Goal: Use online tool/utility: Utilize a website feature to perform a specific function

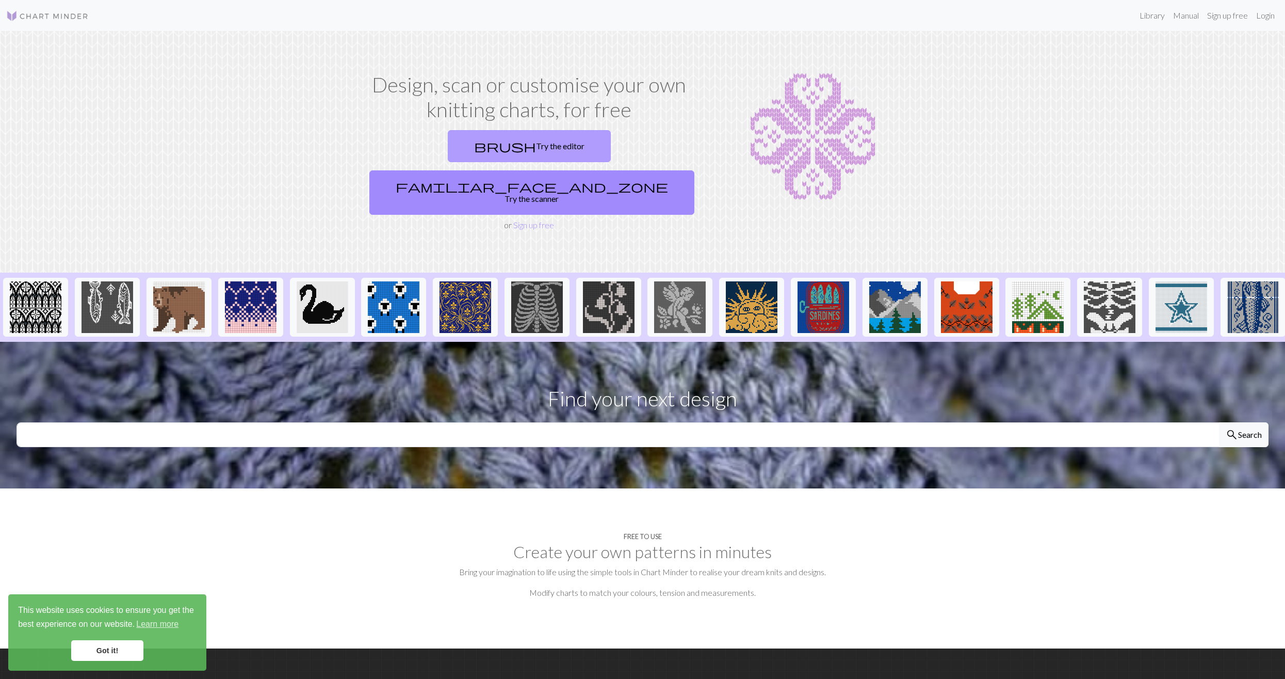
click at [525, 146] on span "brush" at bounding box center [505, 146] width 62 height 14
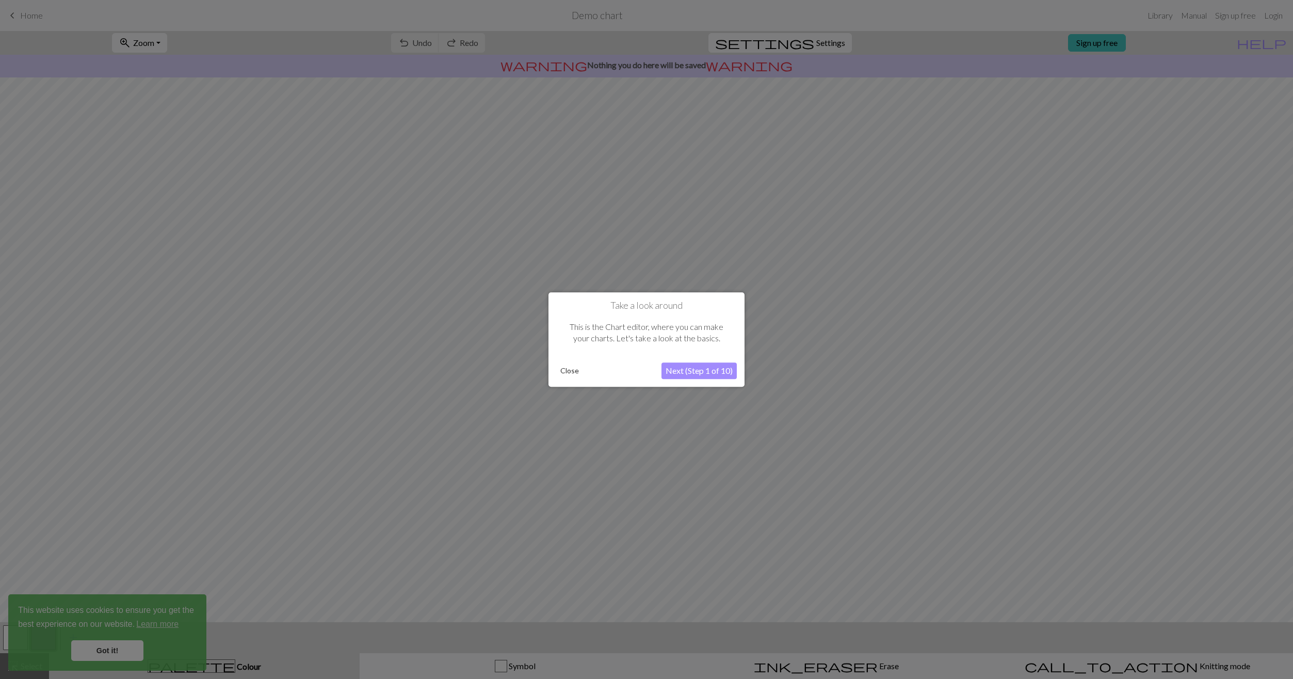
click at [718, 375] on button "Next (Step 1 of 10)" at bounding box center [699, 370] width 75 height 17
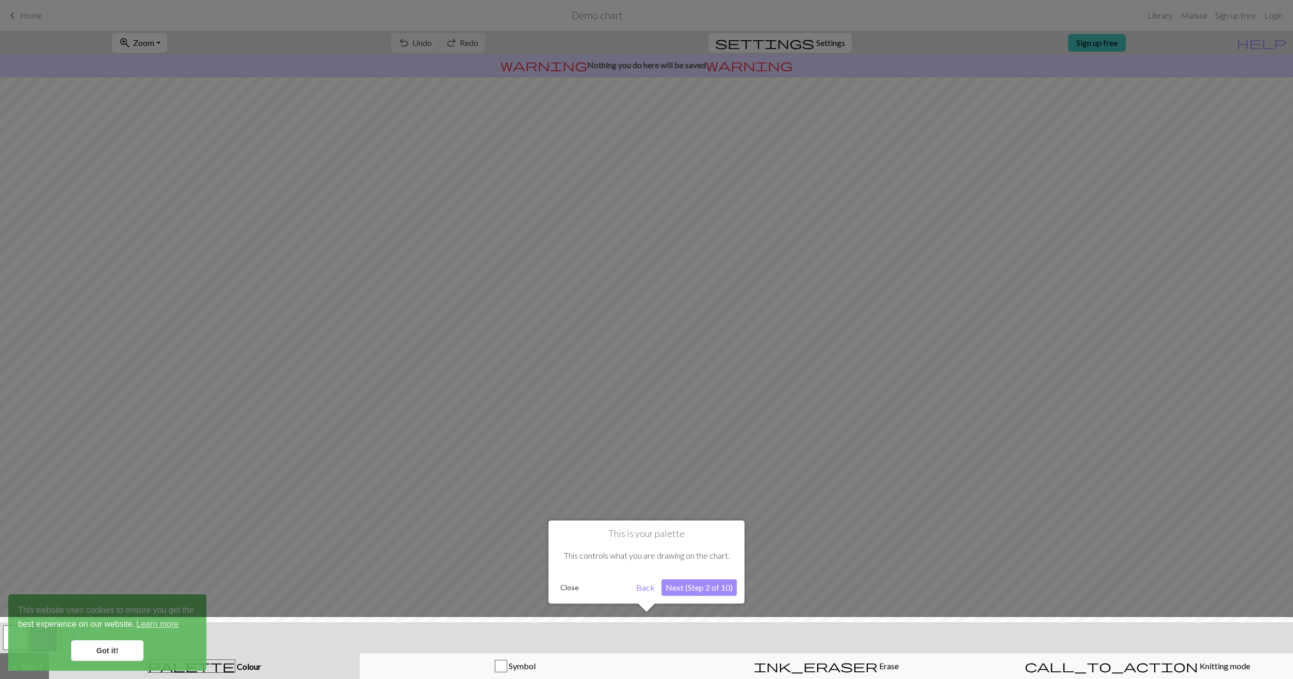
click at [701, 581] on button "Next (Step 2 of 10)" at bounding box center [699, 587] width 75 height 17
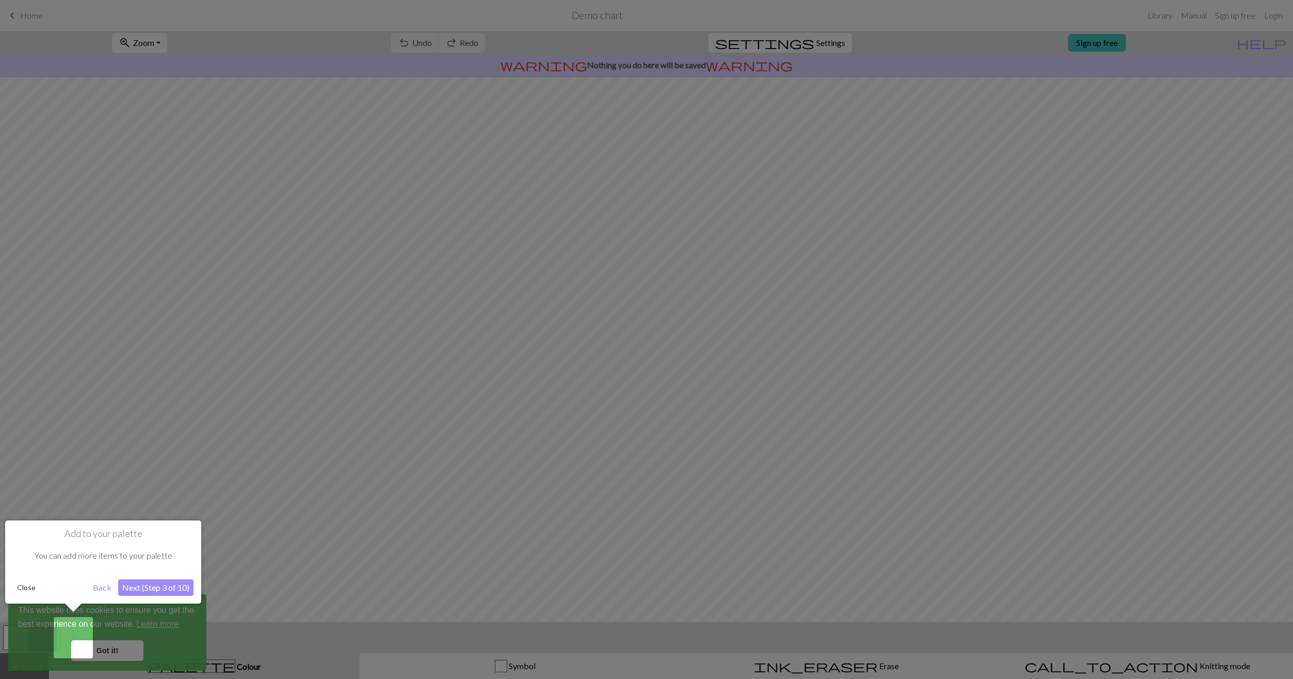
click at [158, 586] on button "Next (Step 3 of 10)" at bounding box center [155, 587] width 75 height 17
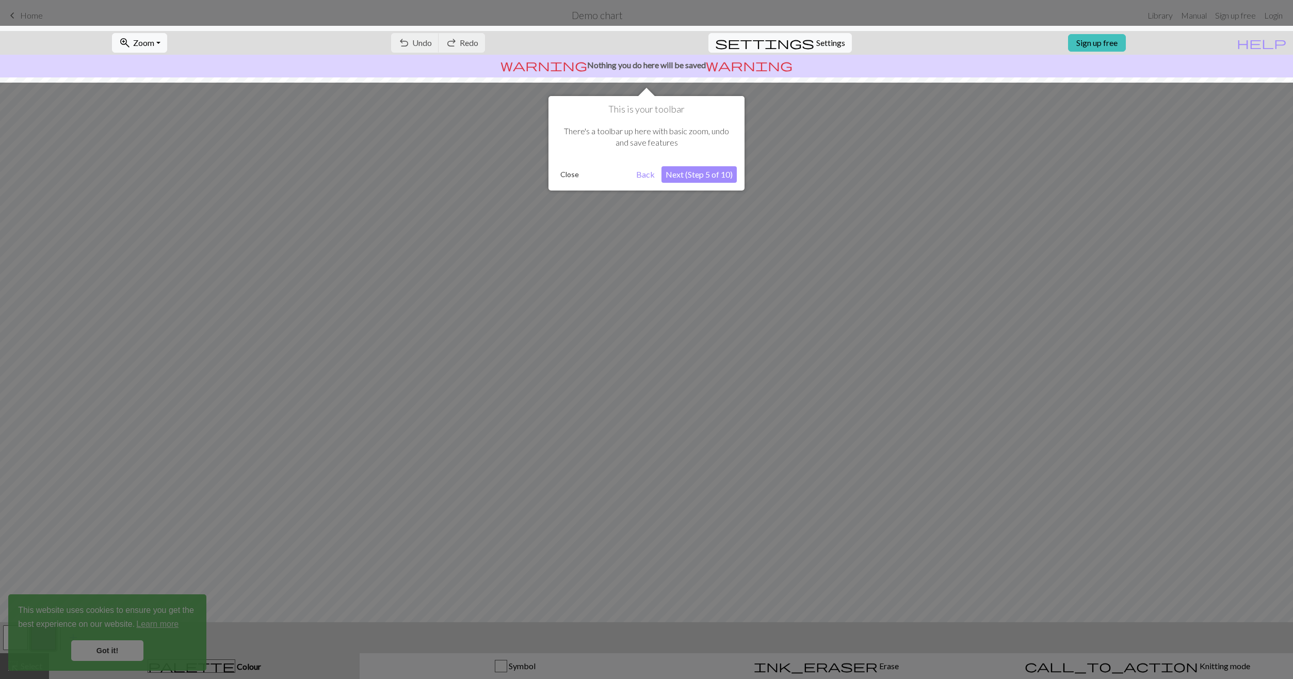
click at [690, 179] on button "Next (Step 5 of 10)" at bounding box center [699, 174] width 75 height 17
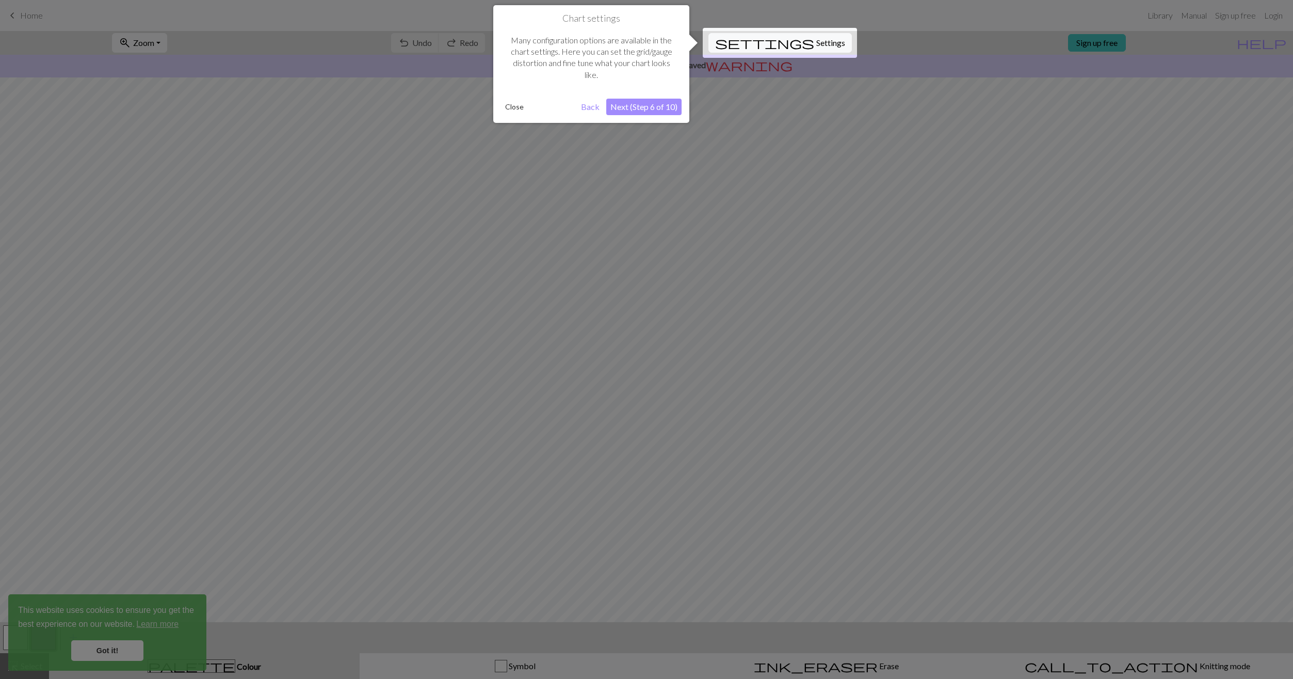
click at [648, 111] on button "Next (Step 6 of 10)" at bounding box center [643, 107] width 75 height 17
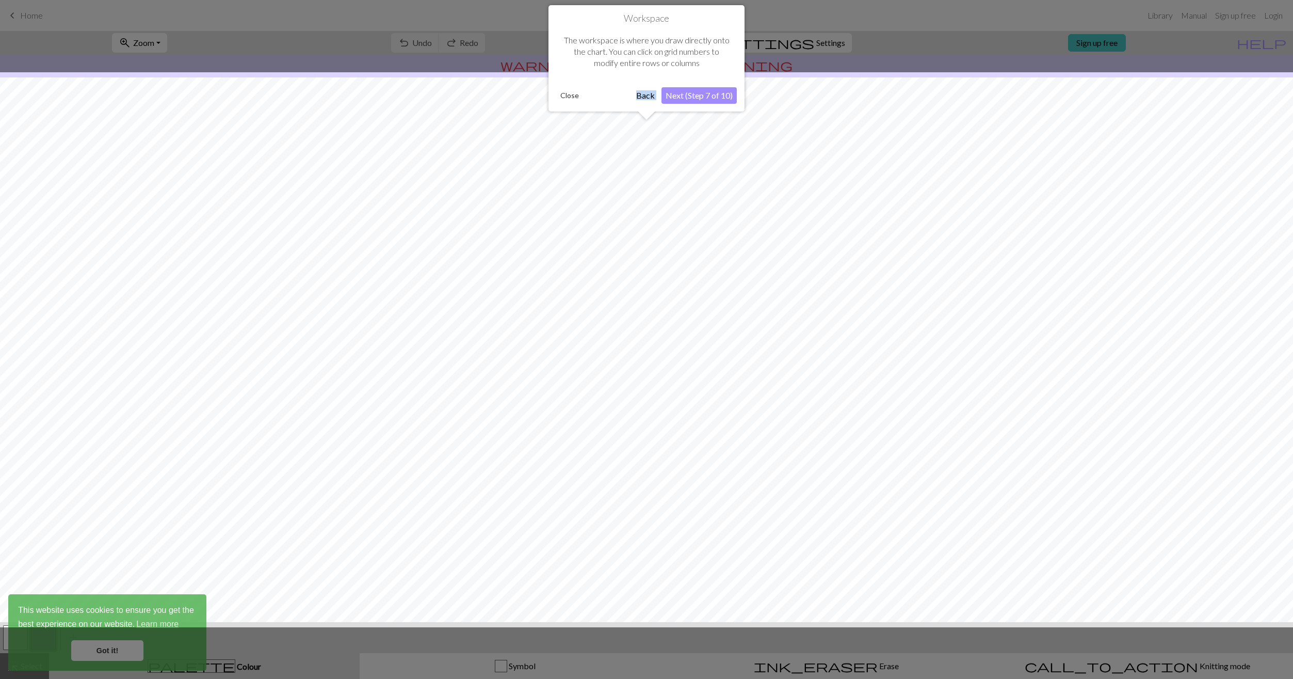
click at [648, 111] on div "Workspace The workspace is where you draw directly onto the chart. You can clic…" at bounding box center [647, 62] width 196 height 115
click at [688, 94] on button "Next (Step 7 of 10)" at bounding box center [699, 95] width 75 height 17
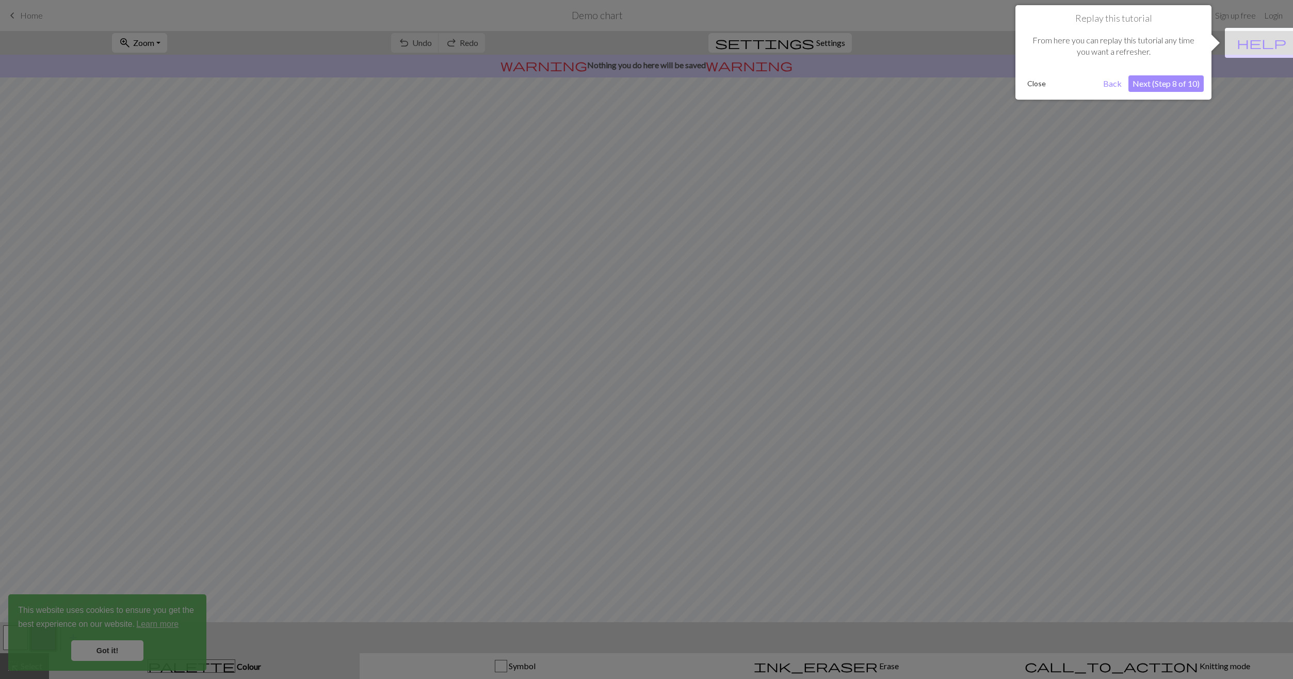
click at [832, 167] on div at bounding box center [646, 339] width 1293 height 679
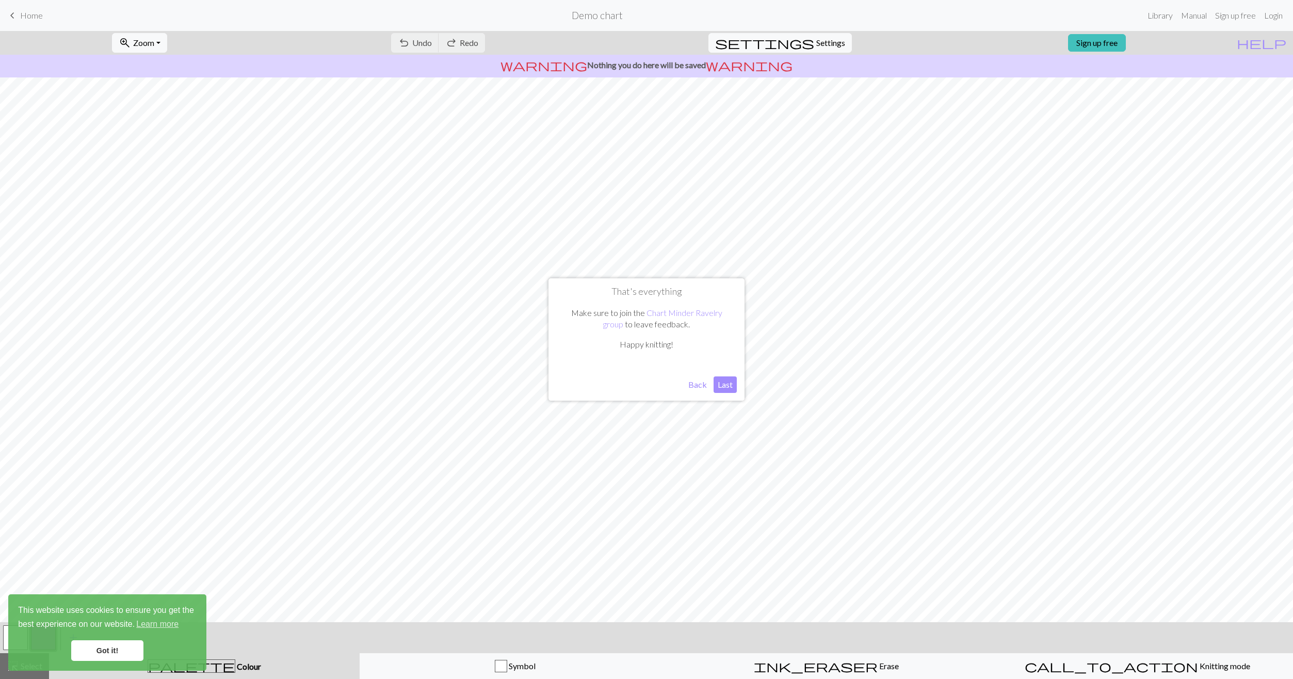
click at [699, 386] on button "Back" at bounding box center [697, 384] width 27 height 17
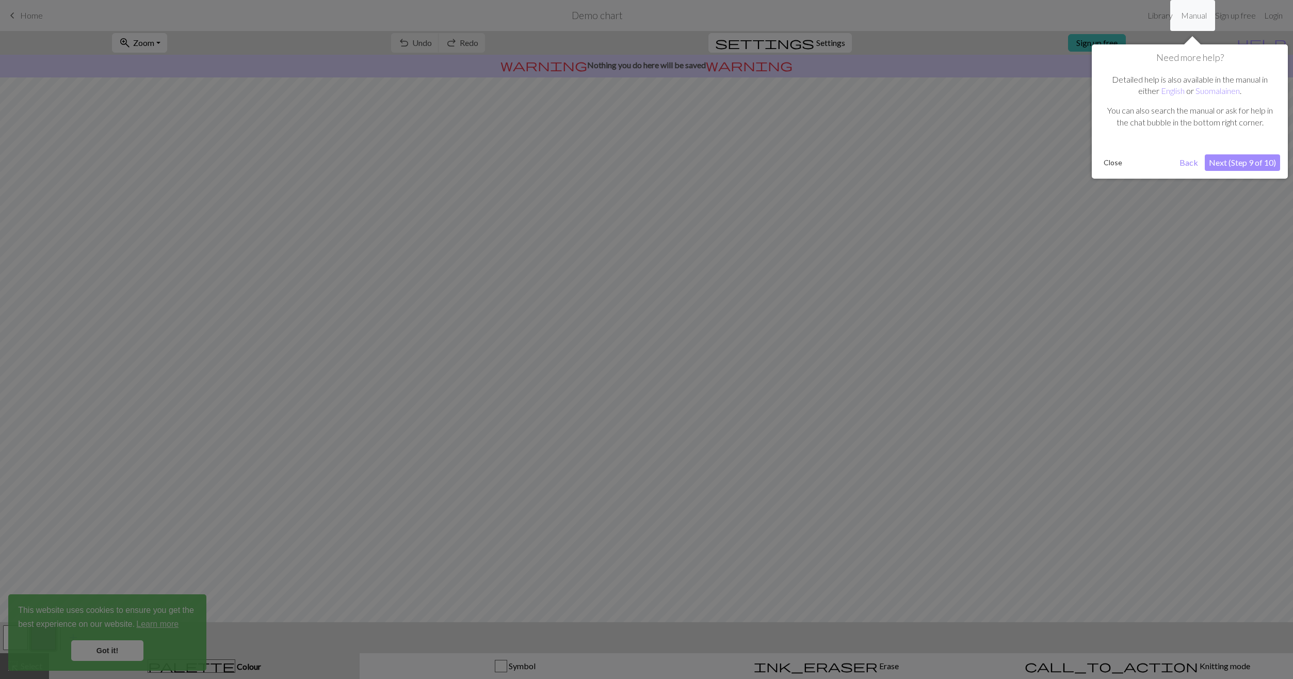
click at [1258, 162] on button "Next (Step 9 of 10)" at bounding box center [1242, 162] width 75 height 17
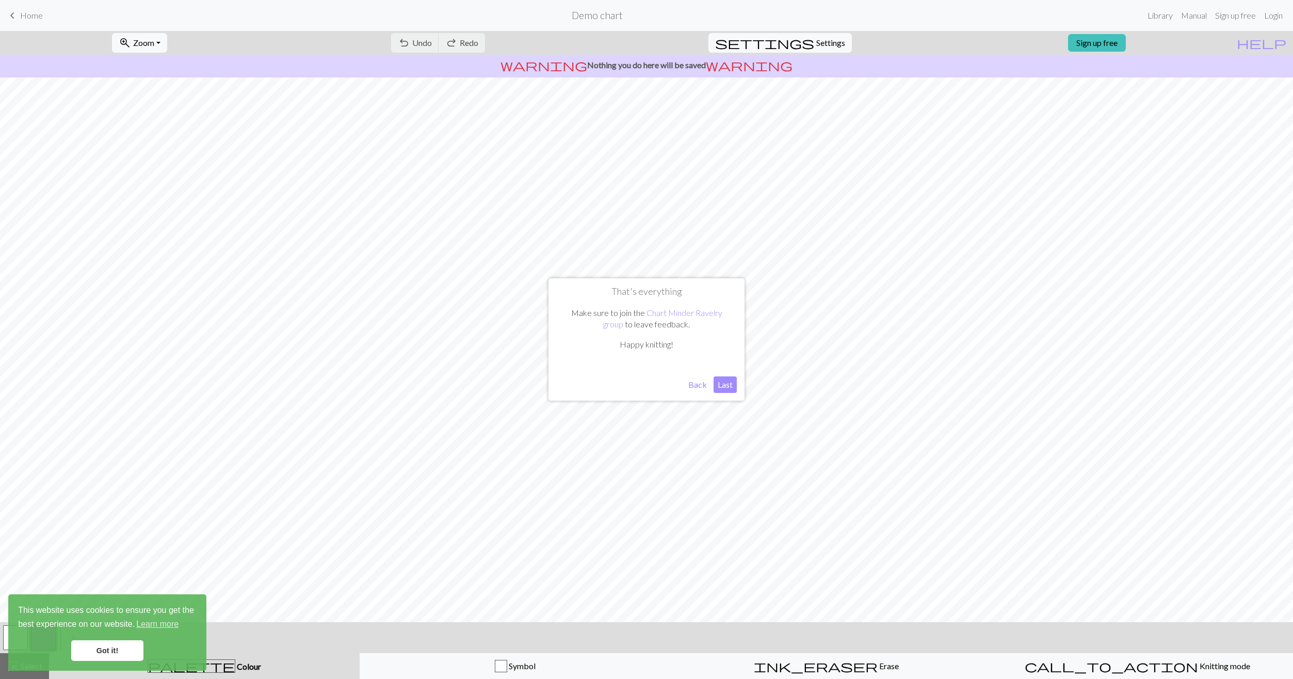
click at [727, 381] on button "Last" at bounding box center [725, 384] width 23 height 17
click at [23, 18] on span "Home" at bounding box center [31, 15] width 23 height 10
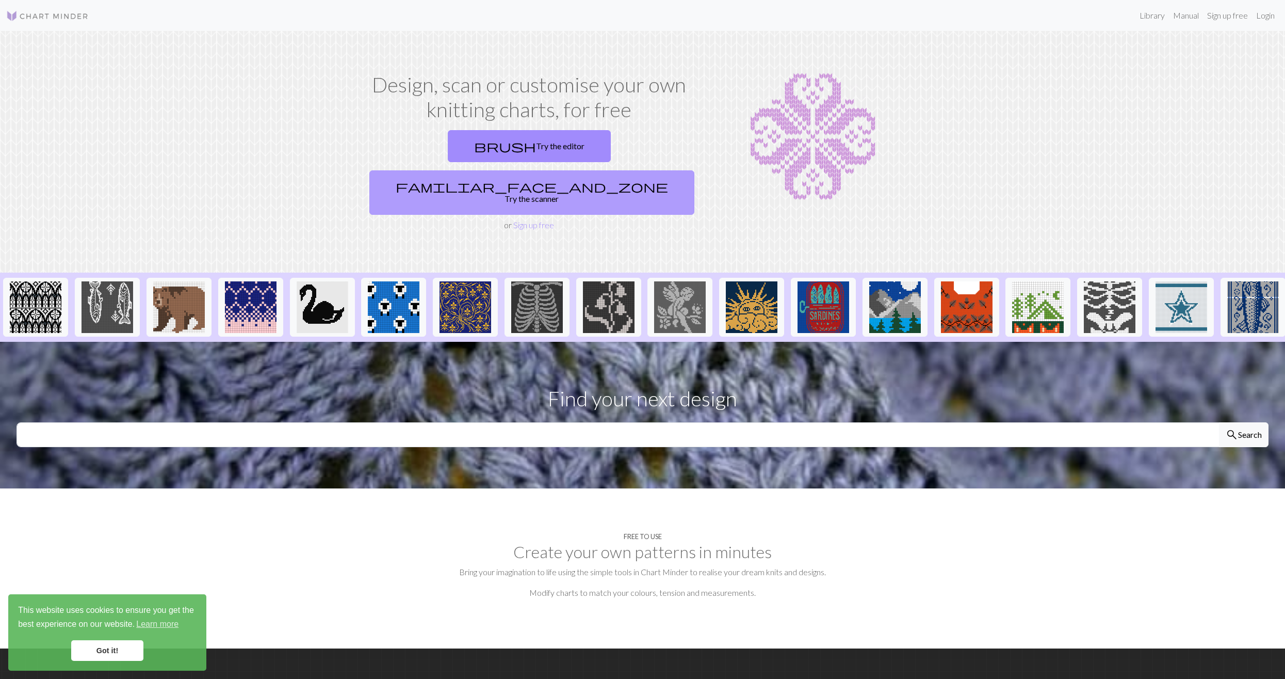
click at [528, 197] on link "familiar_face_and_zone Try the scanner" at bounding box center [531, 192] width 325 height 44
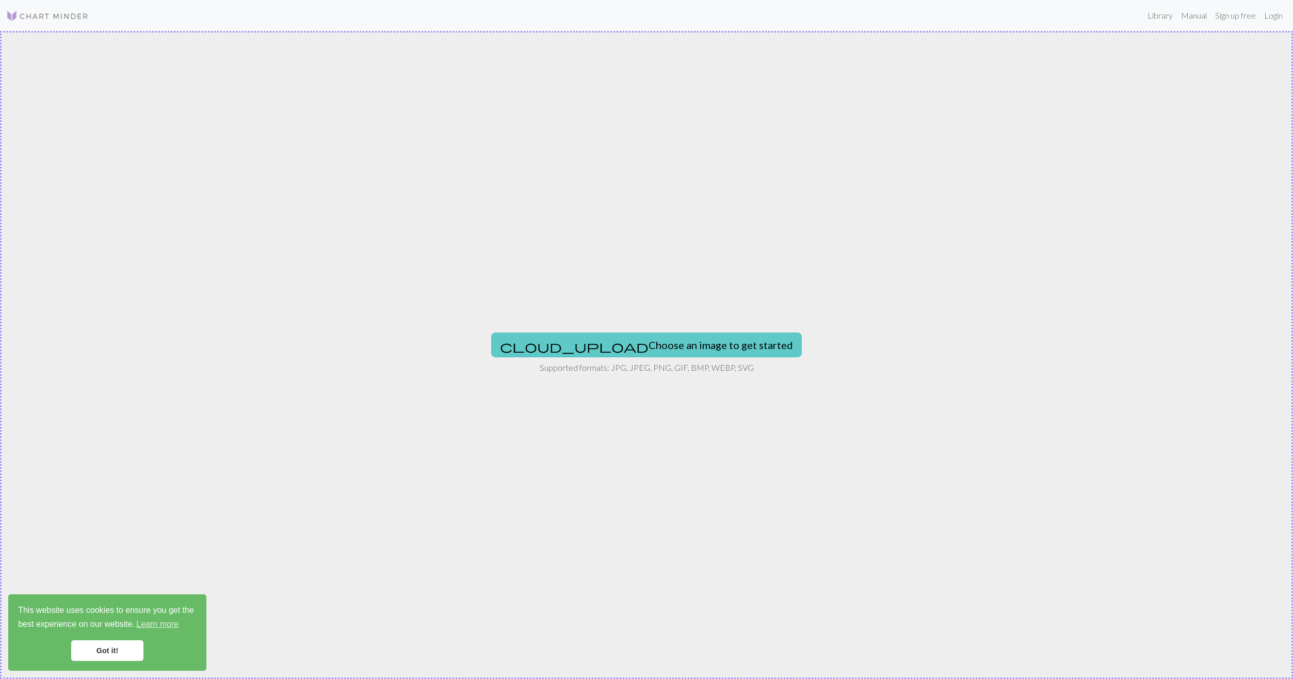
click at [619, 339] on span "cloud_upload" at bounding box center [574, 346] width 149 height 14
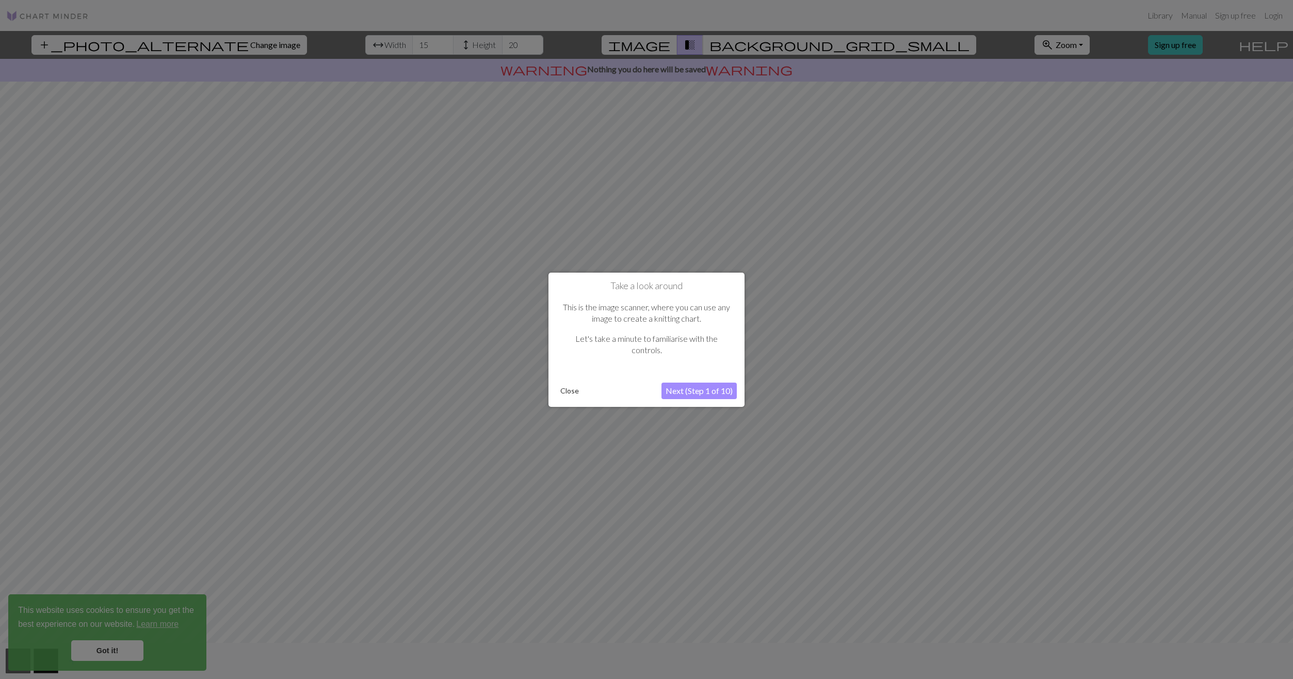
click at [720, 389] on button "Next (Step 1 of 10)" at bounding box center [699, 390] width 75 height 17
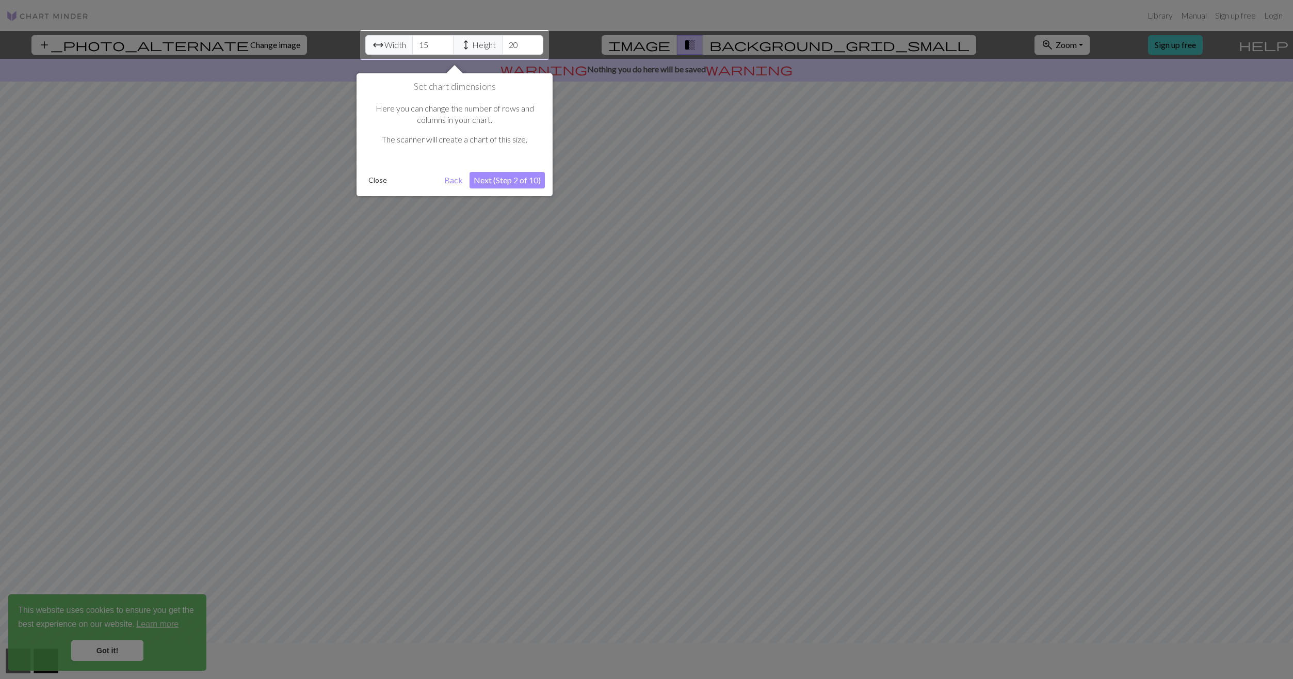
drag, startPoint x: 1079, startPoint y: 378, endPoint x: 1087, endPoint y: 382, distance: 8.5
click at [1087, 382] on div at bounding box center [646, 339] width 1293 height 679
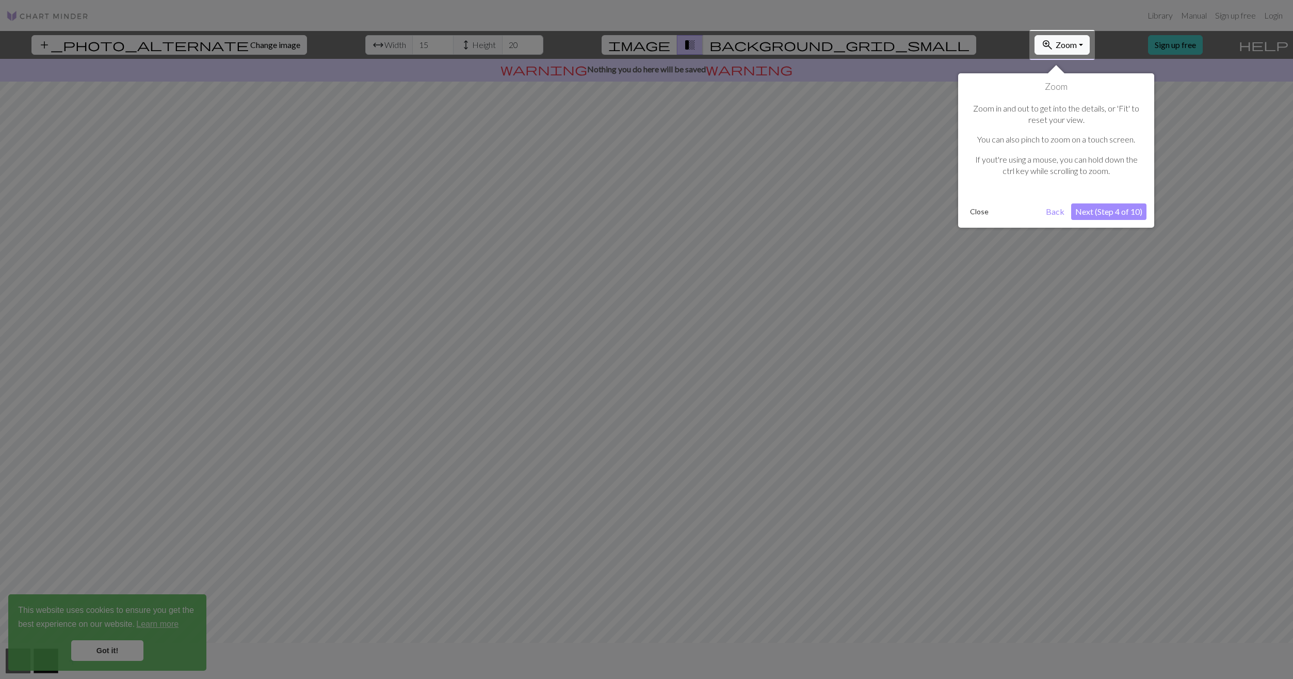
click at [1086, 382] on div at bounding box center [646, 339] width 1293 height 679
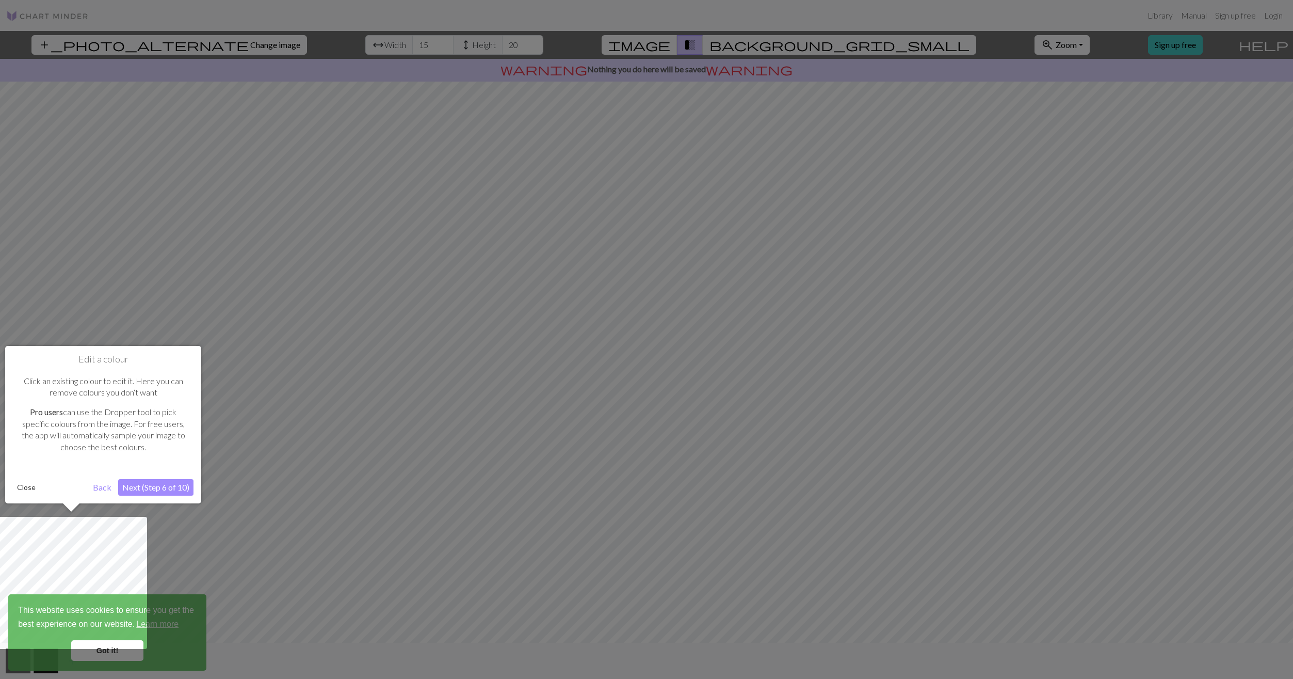
click at [1086, 382] on div at bounding box center [646, 339] width 1293 height 679
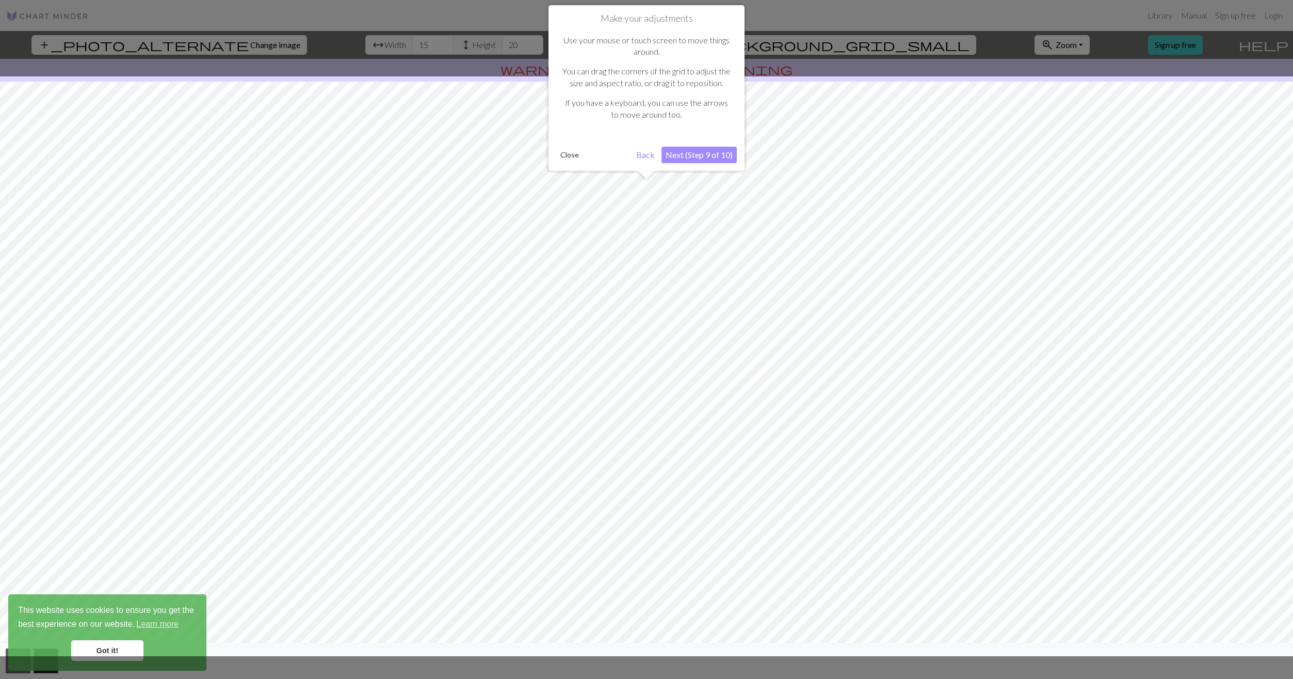
click at [1086, 382] on div at bounding box center [646, 365] width 1303 height 579
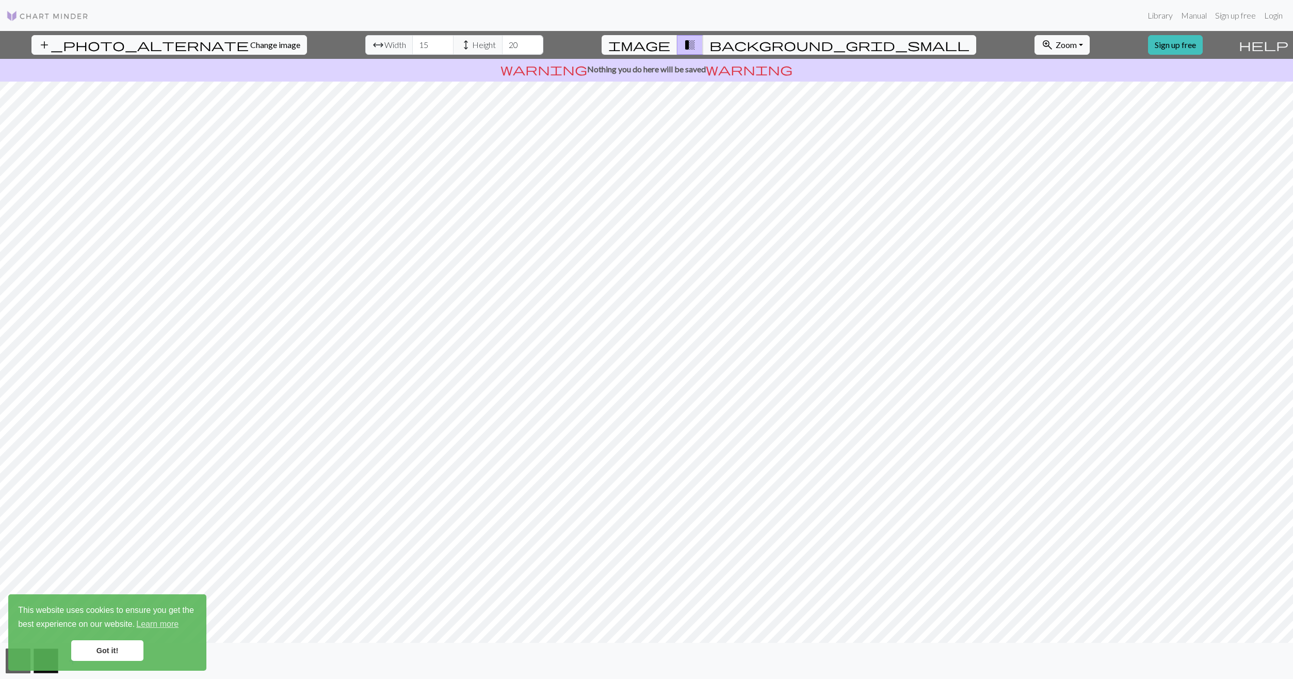
click at [109, 644] on link "Got it!" at bounding box center [107, 650] width 72 height 21
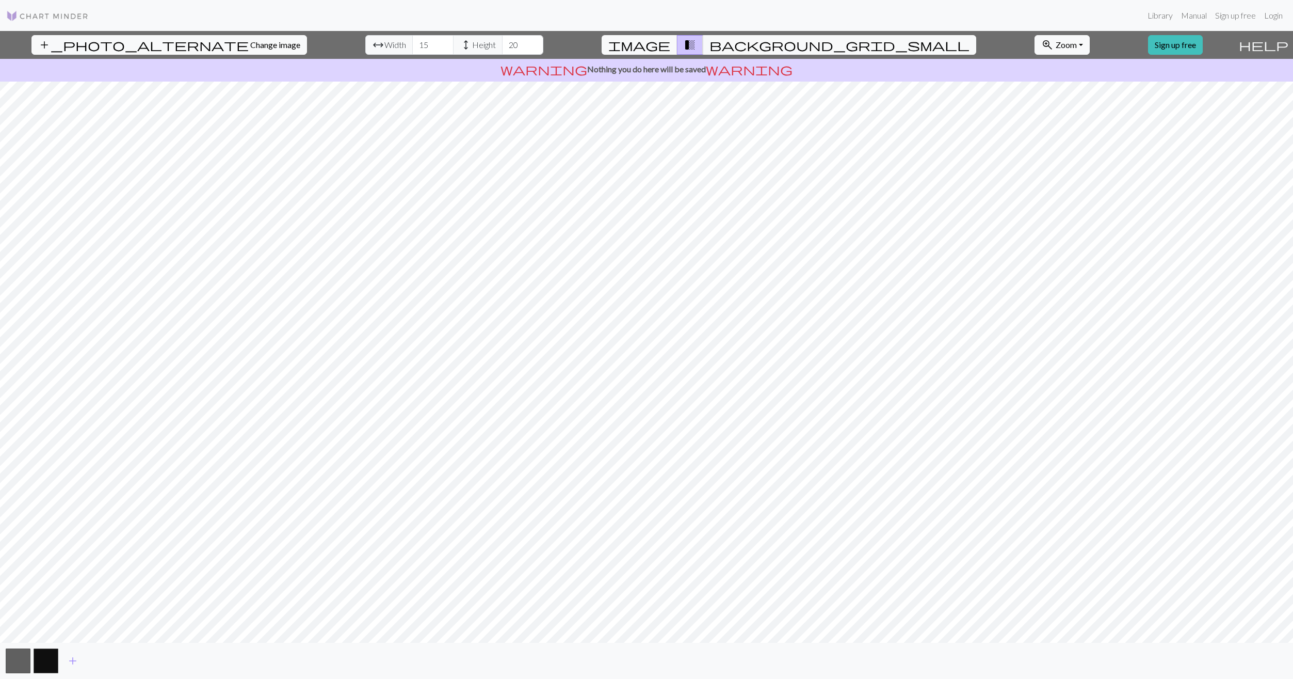
click at [430, 80] on div "add_photo_alternate Change image arrow_range Width 15 height Height 20 image tr…" at bounding box center [646, 355] width 1293 height 648
click at [951, 46] on span "background_grid_small" at bounding box center [840, 45] width 260 height 14
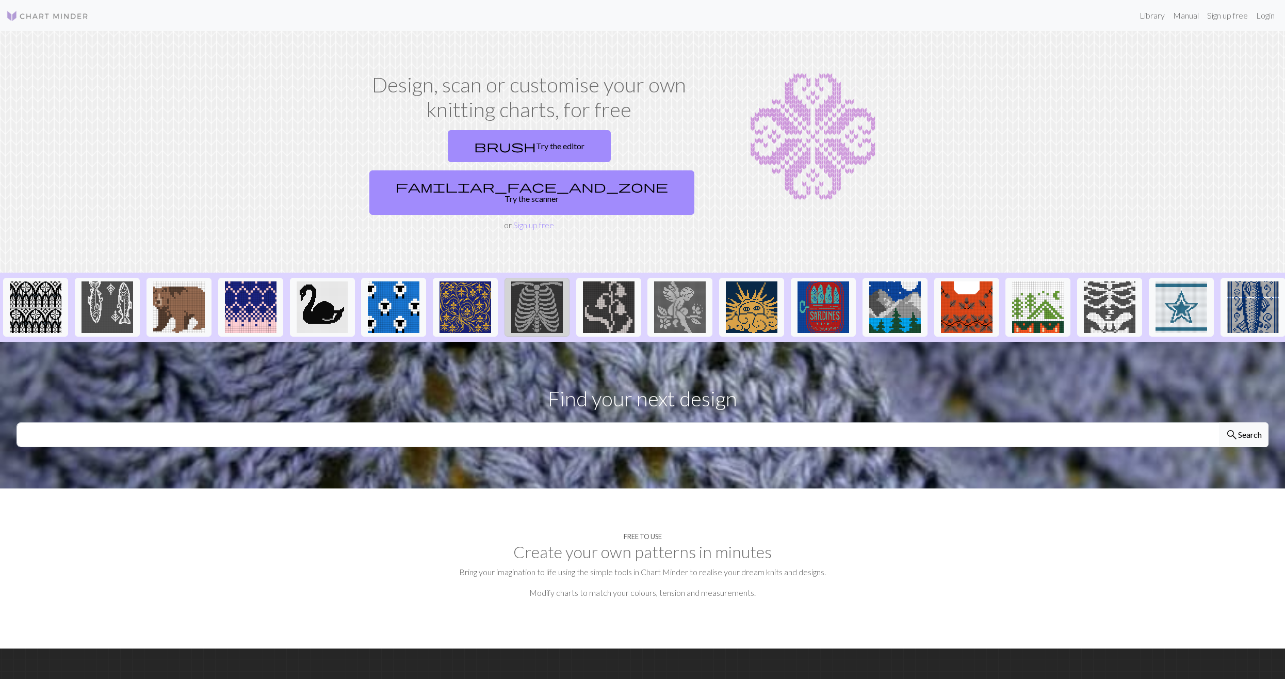
click at [551, 309] on img at bounding box center [537, 307] width 52 height 52
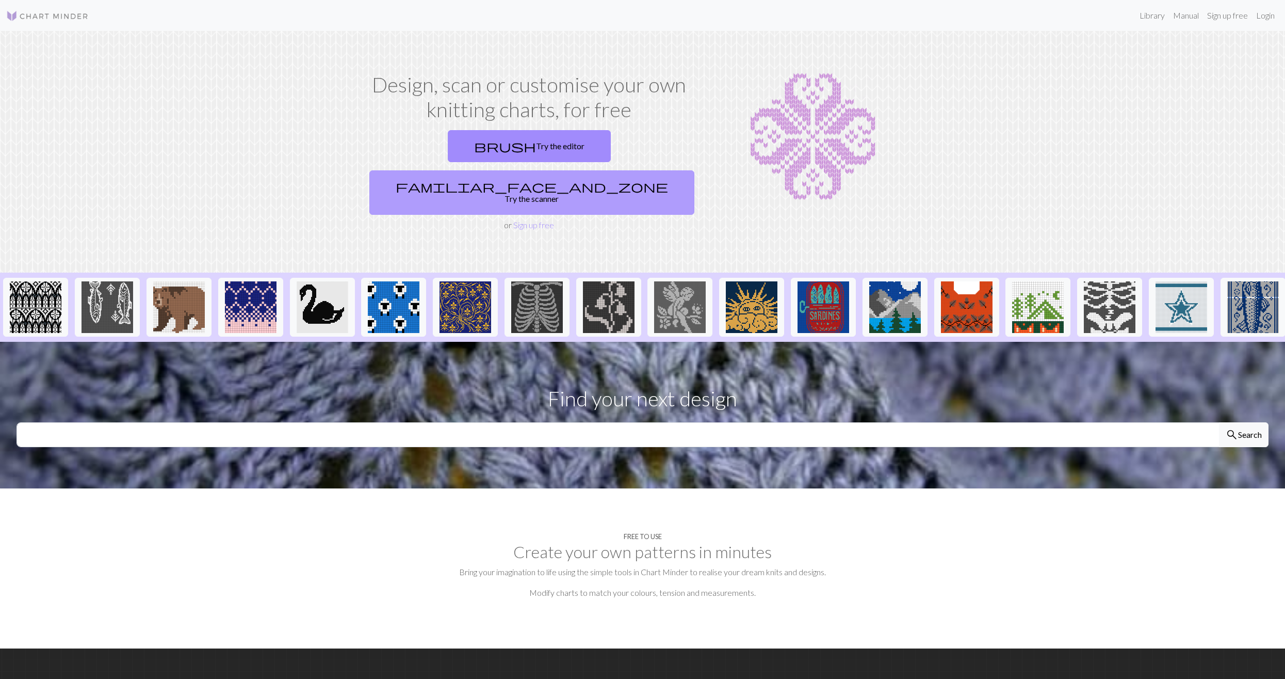
click at [578, 196] on link "familiar_face_and_zone Try the scanner" at bounding box center [531, 192] width 325 height 44
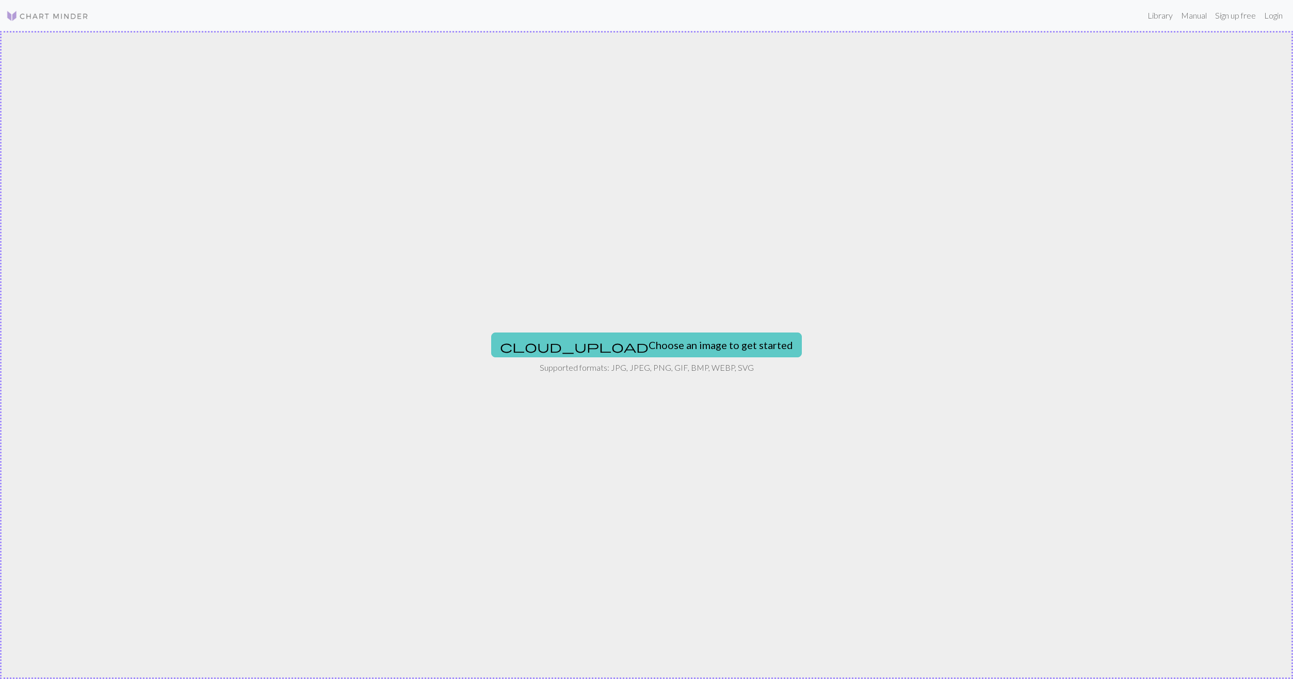
click at [596, 336] on button "cloud_upload Choose an image to get started" at bounding box center [646, 344] width 311 height 25
type input "C:\fakepath\0d5b557f-6c35-4679-9655-97837ecb9e55.png"
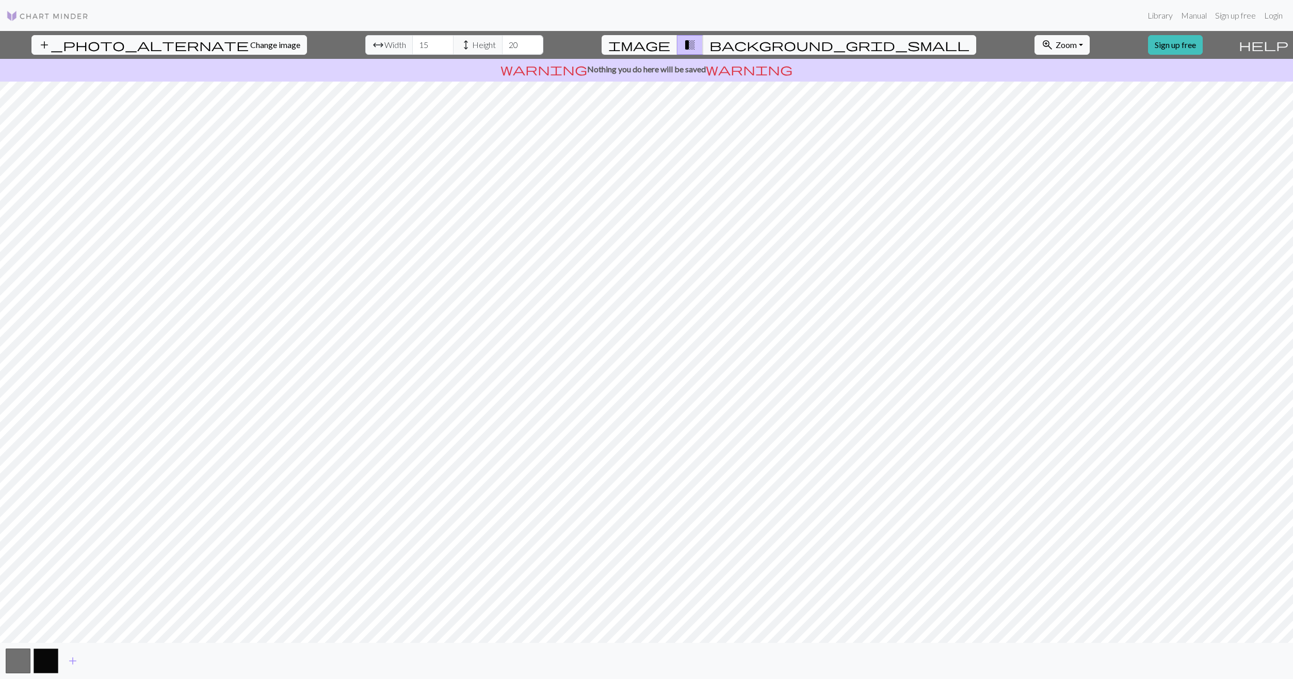
click at [1090, 45] on div "add_photo_alternate Change image arrow_range Width 15 height Height 20 image tr…" at bounding box center [617, 45] width 1234 height 28
click at [1075, 44] on span "Zoom" at bounding box center [1066, 45] width 21 height 10
click at [1075, 64] on button "Fit all" at bounding box center [1076, 67] width 82 height 17
click at [1078, 43] on button "zoom_in Zoom Zoom" at bounding box center [1062, 45] width 55 height 20
click at [1053, 68] on button "Fit all" at bounding box center [1076, 67] width 82 height 17
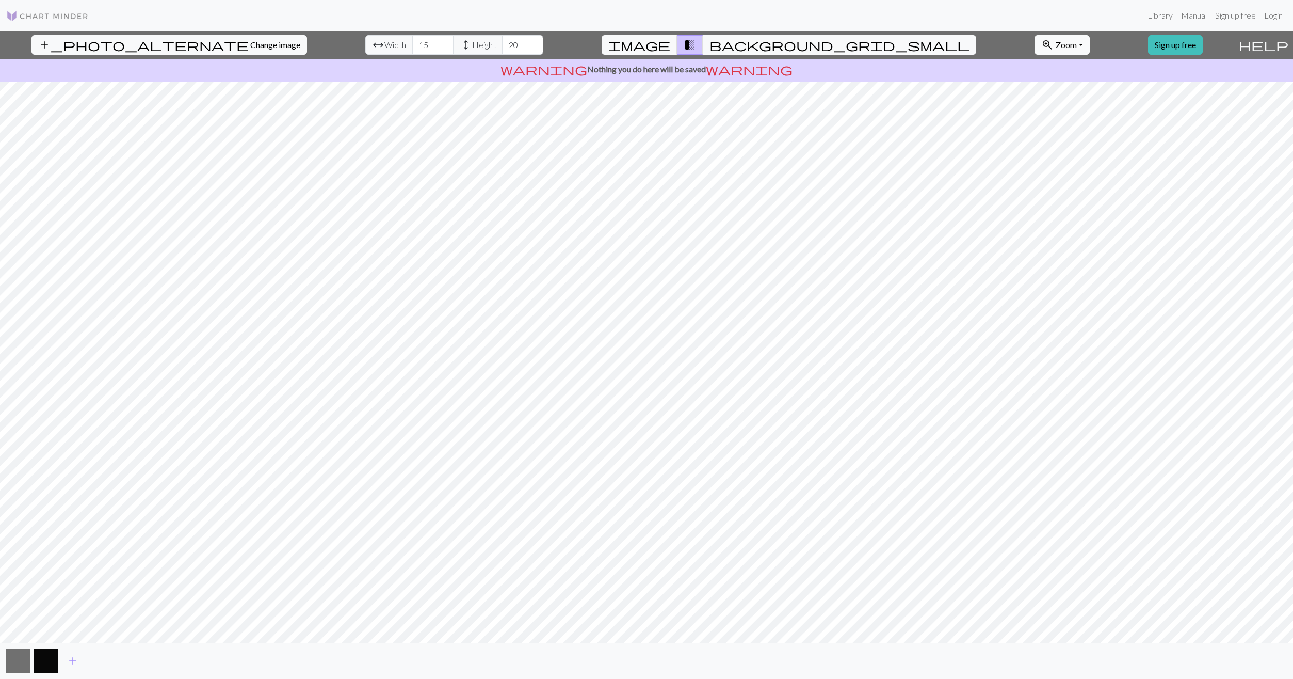
click at [1061, 44] on span "Zoom" at bounding box center [1066, 45] width 21 height 10
click at [1061, 84] on button "Fit width" at bounding box center [1076, 84] width 82 height 17
click at [1071, 40] on button "zoom_in Zoom Zoom" at bounding box center [1062, 45] width 55 height 20
click at [1067, 101] on button "Fit height" at bounding box center [1076, 100] width 82 height 17
click at [1066, 45] on span "Zoom" at bounding box center [1066, 45] width 21 height 10
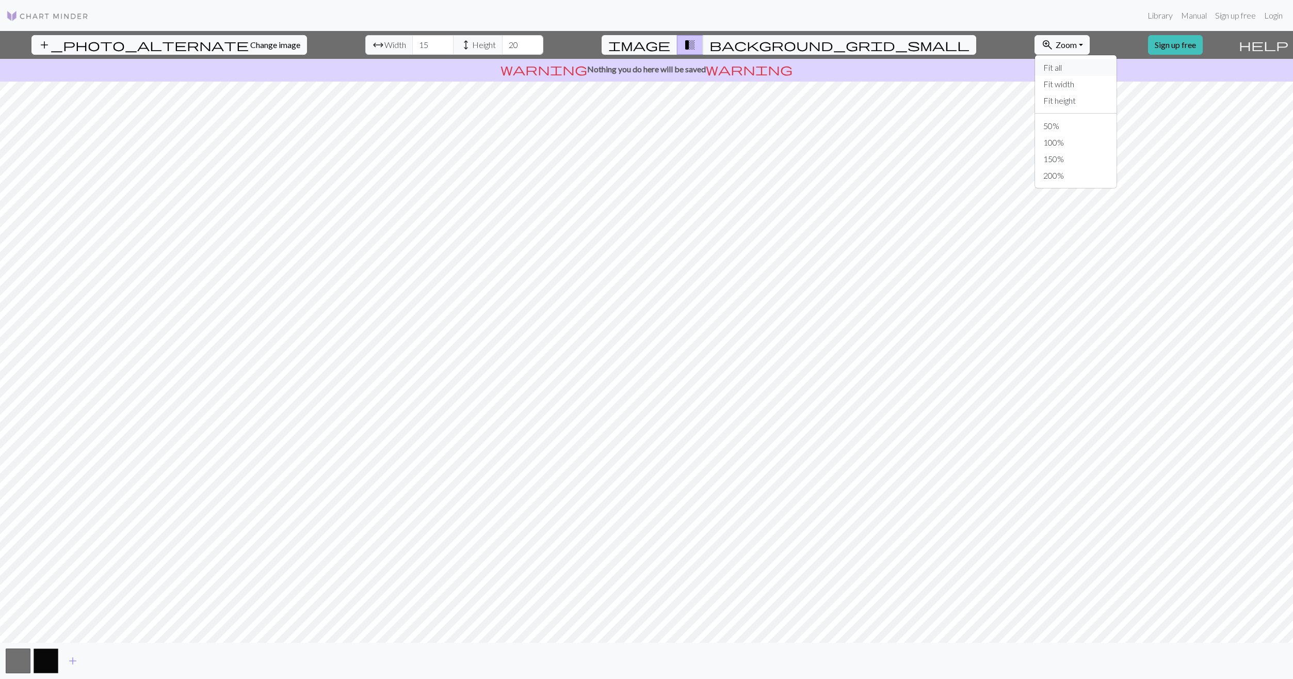
click at [1055, 65] on button "Fit all" at bounding box center [1076, 67] width 82 height 17
click at [1071, 50] on button "zoom_in Zoom Zoom" at bounding box center [1062, 45] width 55 height 20
click at [1074, 121] on button "50%" at bounding box center [1076, 126] width 82 height 17
click at [742, 45] on span "background_grid_small" at bounding box center [840, 45] width 260 height 14
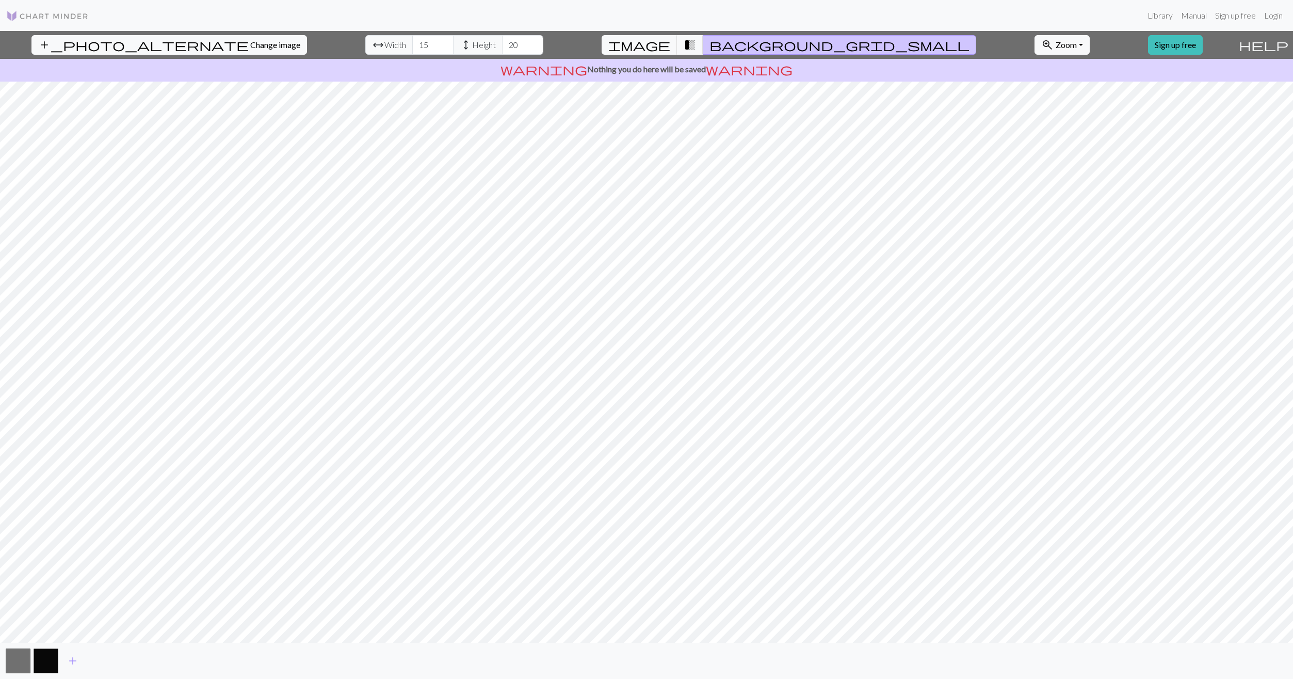
click at [742, 45] on span "background_grid_small" at bounding box center [840, 45] width 260 height 14
click at [687, 45] on span "transition_fade" at bounding box center [690, 45] width 12 height 14
click at [646, 47] on span "image" at bounding box center [639, 45] width 62 height 14
